Goal: Information Seeking & Learning: Learn about a topic

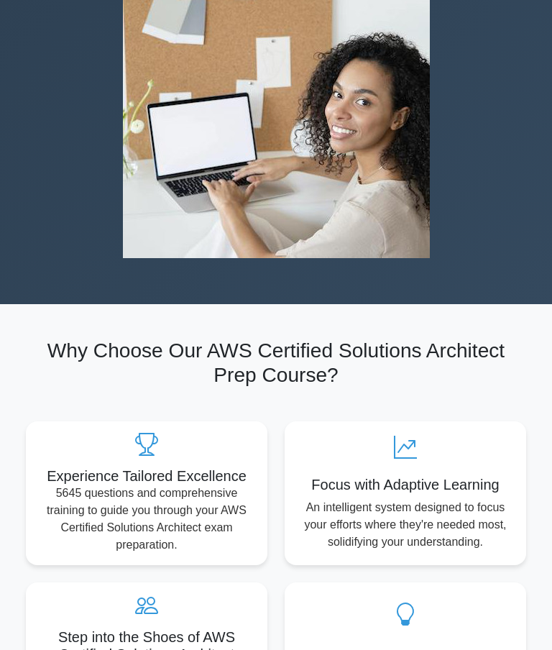
scroll to position [348, 0]
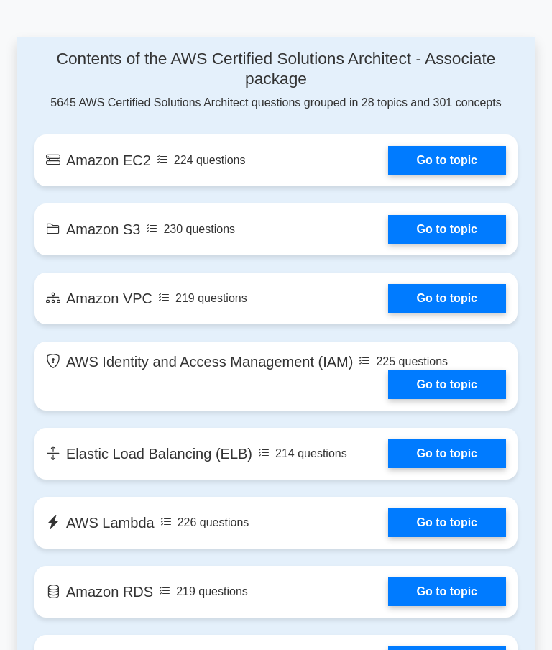
scroll to position [1184, 0]
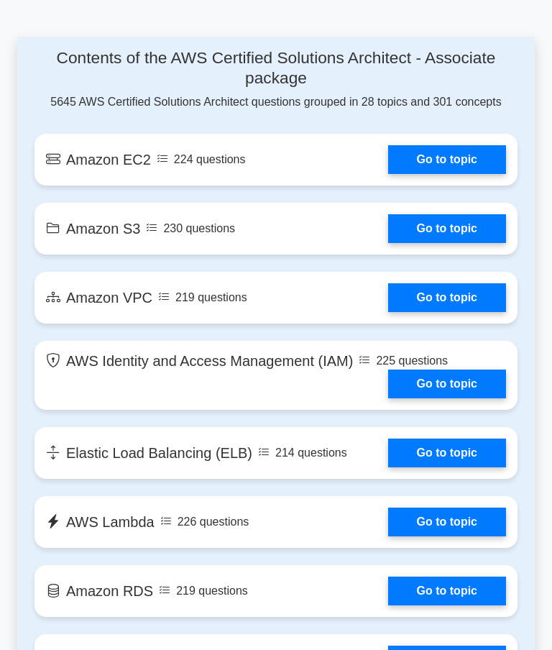
click at [470, 174] on link "Go to topic" at bounding box center [447, 159] width 118 height 29
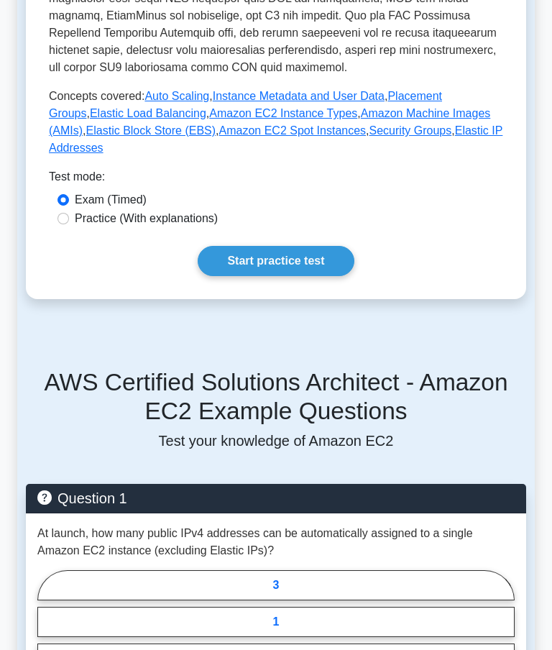
scroll to position [620, 0]
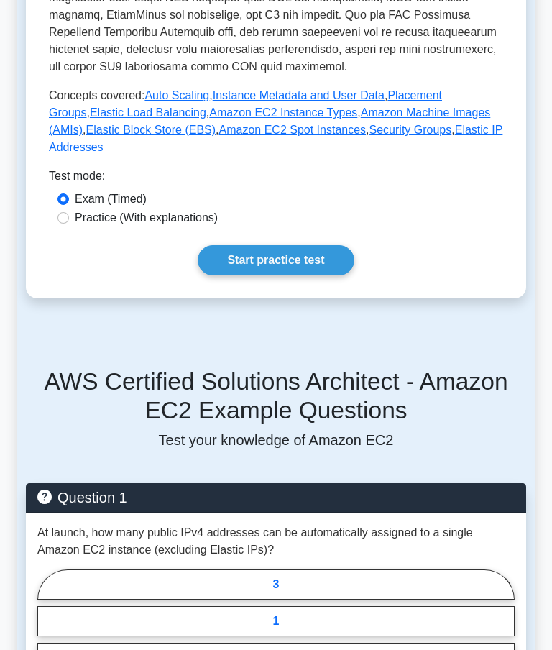
click at [300, 276] on link "Start practice test" at bounding box center [276, 261] width 156 height 30
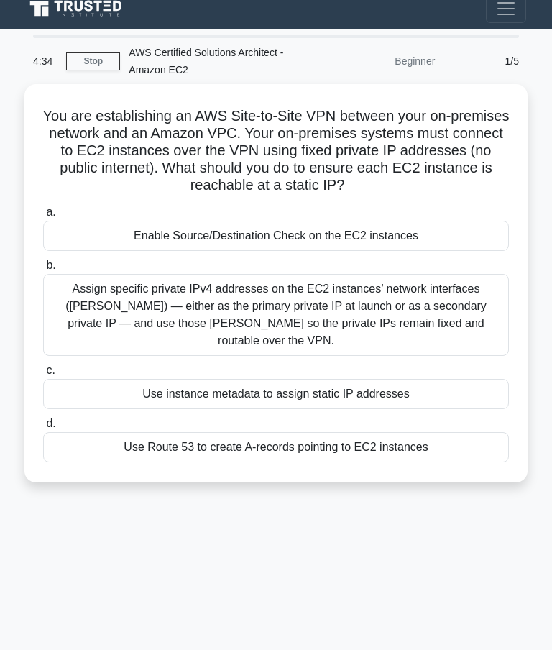
click at [428, 291] on div "Assign specific private IPv4 addresses on the EC2 instances’ network interfaces…" at bounding box center [276, 315] width 466 height 82
click at [43, 270] on input "b. Assign specific private IPv4 addresses on the EC2 instances’ network interfa…" at bounding box center [43, 265] width 0 height 9
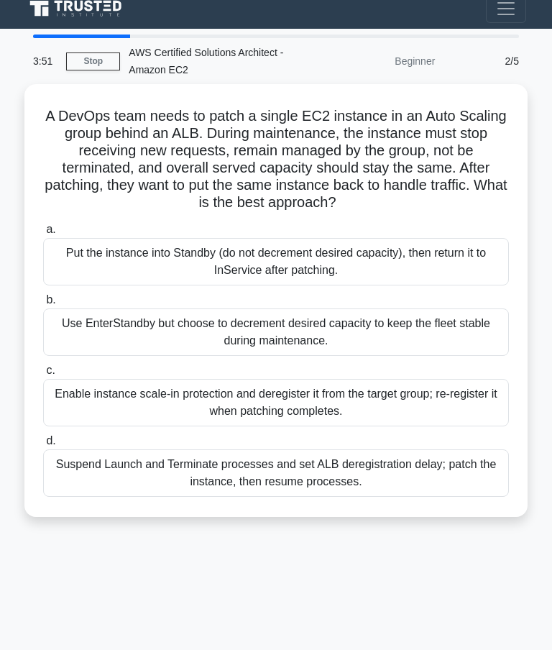
click at [382, 270] on div "Put the instance into Standby (do not decrement desired capacity), then return …" at bounding box center [276, 261] width 466 height 47
click at [43, 234] on input "a. Put the instance into Standby (do not decrement desired capacity), then retu…" at bounding box center [43, 229] width 0 height 9
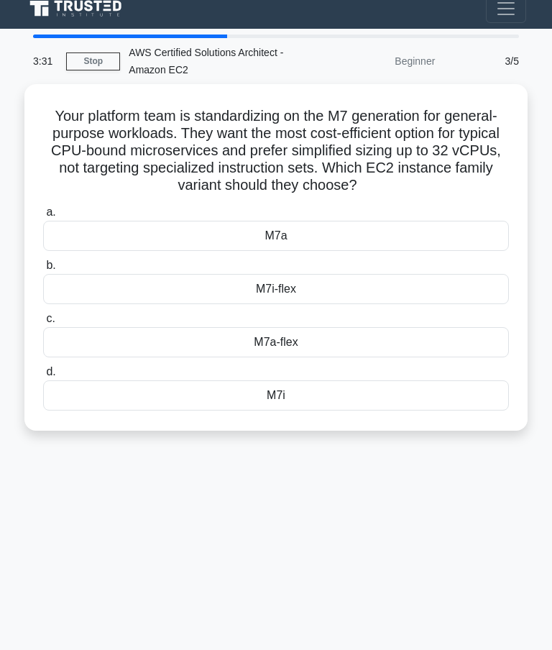
click at [401, 205] on label "a. M7a" at bounding box center [276, 226] width 466 height 47
click at [43, 208] on input "a. M7a" at bounding box center [43, 212] width 0 height 9
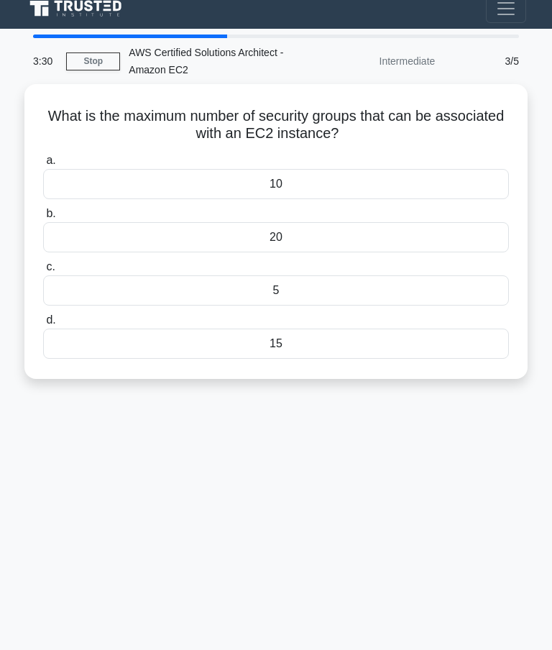
click at [451, 196] on div "a. 10 b. 20 c. d." at bounding box center [276, 255] width 483 height 213
click at [353, 224] on div "20" at bounding box center [276, 237] width 466 height 30
click at [43, 219] on input "b. 20" at bounding box center [43, 213] width 0 height 9
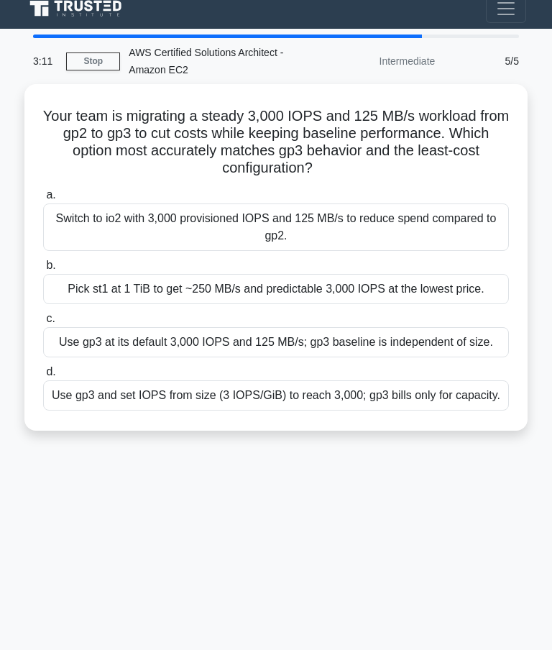
click at [420, 287] on div "Pick st1 at 1 TiB to get ~250 MB/s and predictable 3,000 IOPS at the lowest pri…" at bounding box center [276, 289] width 466 height 30
click at [43, 270] on input "b. Pick st1 at 1 TiB to get ~250 MB/s and predictable 3,000 IOPS at the lowest …" at bounding box center [43, 265] width 0 height 9
